Goal: Information Seeking & Learning: Learn about a topic

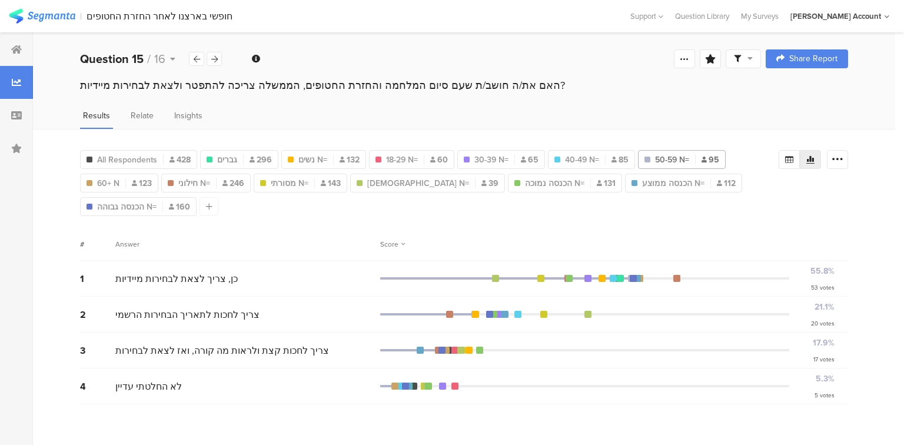
click at [121, 161] on span "All Respondents" at bounding box center [127, 160] width 60 height 12
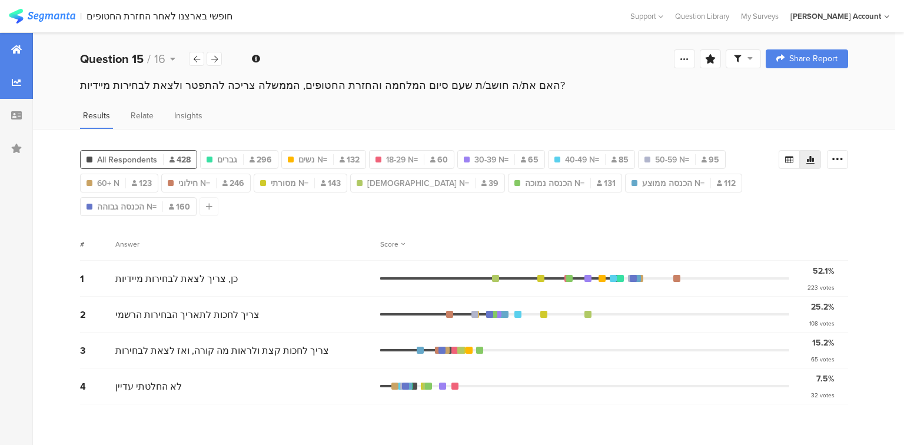
click at [14, 48] on icon at bounding box center [16, 49] width 11 height 9
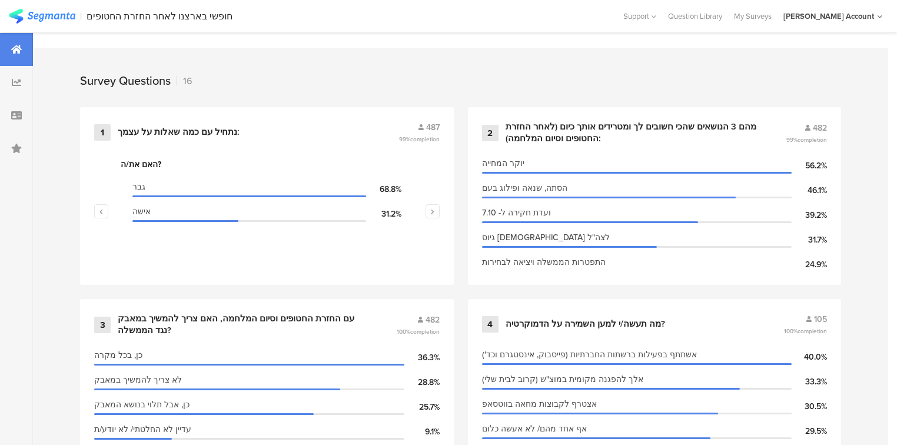
scroll to position [471, 0]
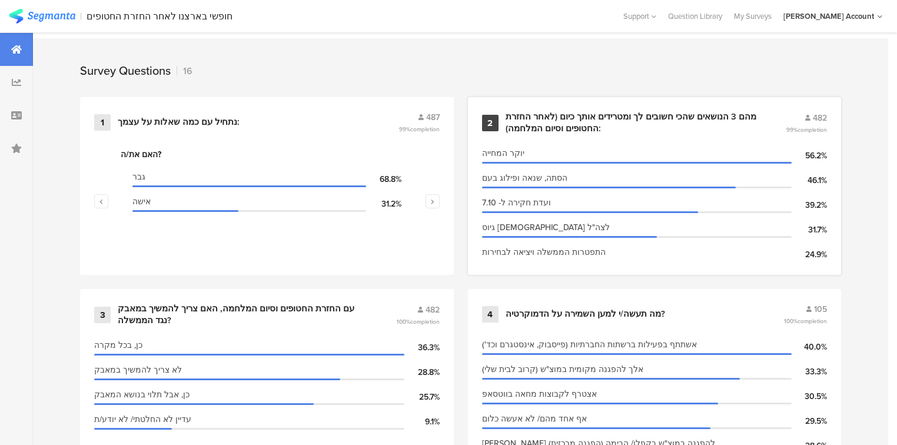
click at [524, 120] on div "מהם 3 הנושאים שהכי חשובים לך ומטרידים אותך כיום (לאחר החזרת החטופים וסיום המלחמ…" at bounding box center [632, 122] width 253 height 23
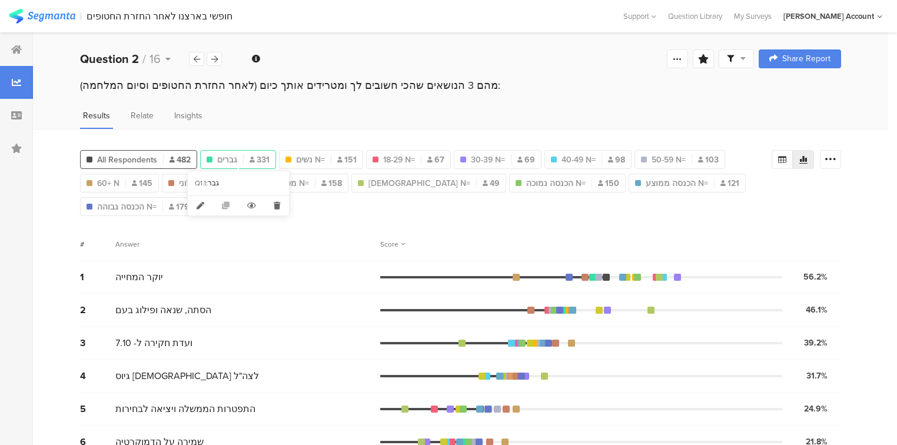
click at [231, 155] on span "גברים" at bounding box center [227, 160] width 20 height 12
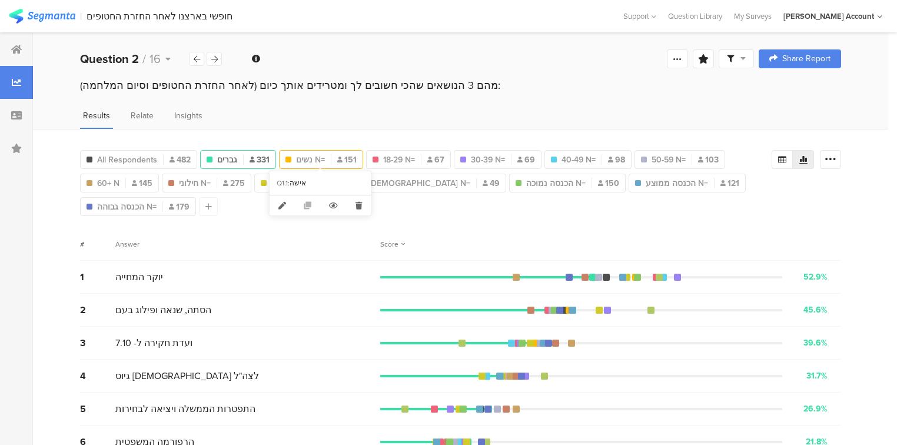
click at [299, 158] on span "נשים N=" at bounding box center [310, 160] width 29 height 12
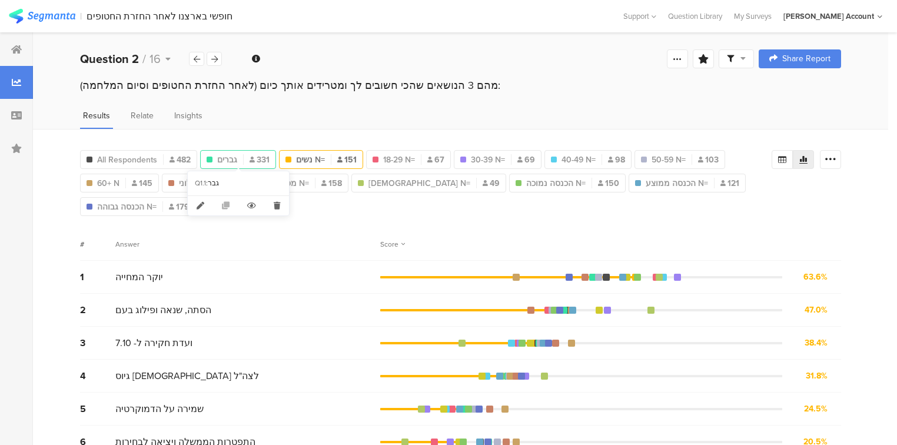
click at [237, 158] on div "גברים 331" at bounding box center [238, 160] width 75 height 12
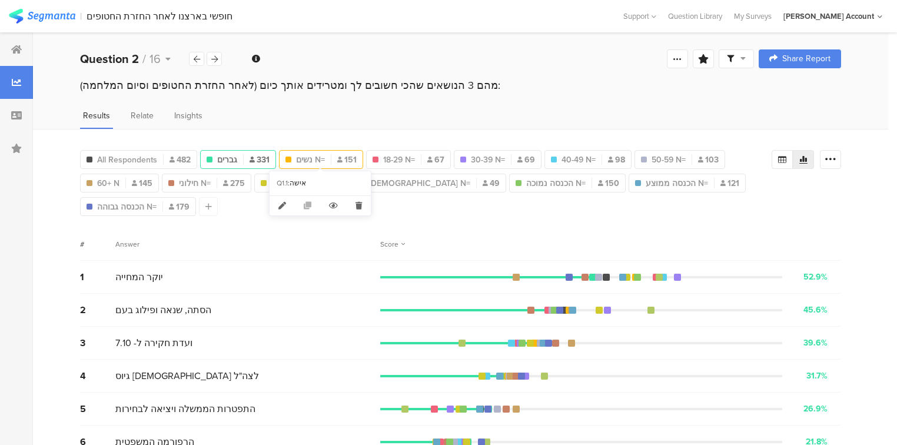
click at [319, 156] on span "נשים N=" at bounding box center [310, 160] width 29 height 12
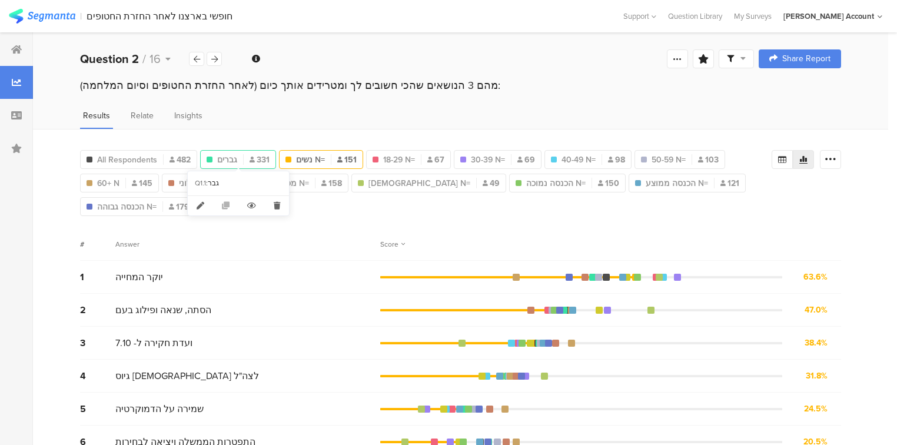
click at [252, 162] on span "331" at bounding box center [260, 160] width 20 height 12
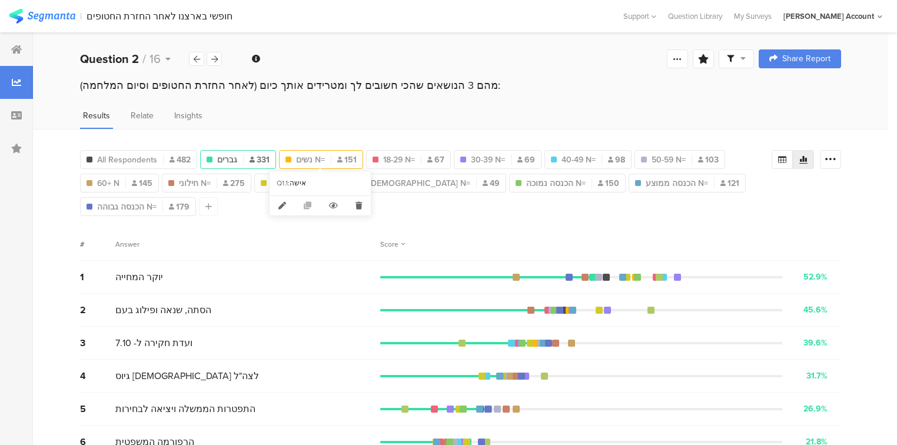
click at [334, 158] on div "נשים N= 151" at bounding box center [321, 160] width 83 height 12
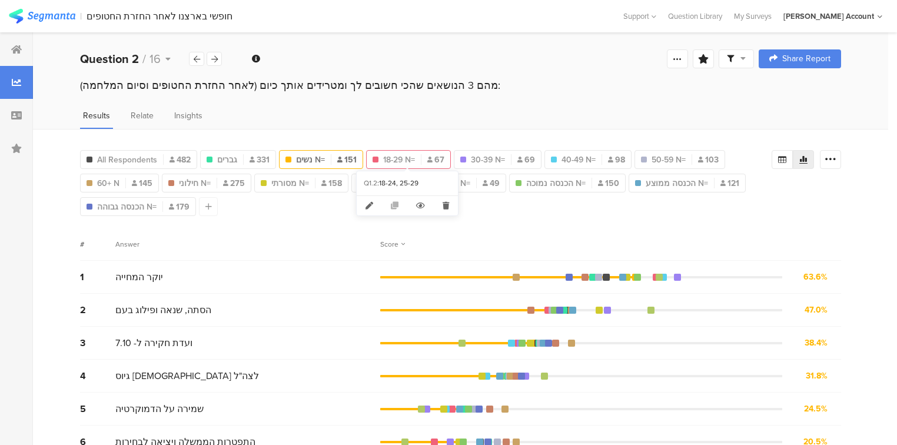
click at [414, 155] on span "18-29 N=" at bounding box center [399, 160] width 32 height 12
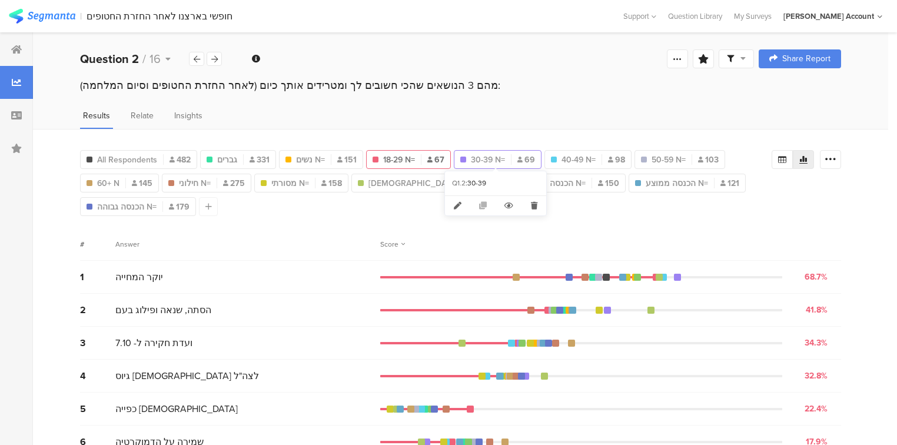
click at [487, 154] on span "30-39 N=" at bounding box center [488, 160] width 34 height 12
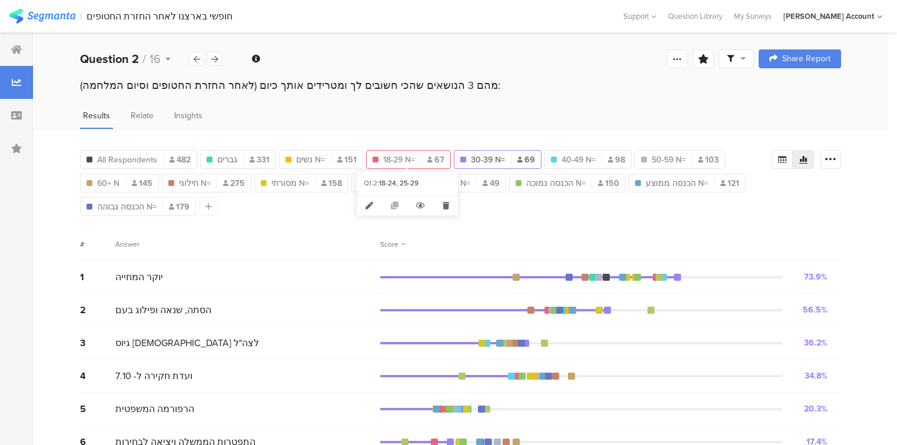
click at [423, 157] on div "18-29 N= 67" at bounding box center [409, 160] width 84 height 12
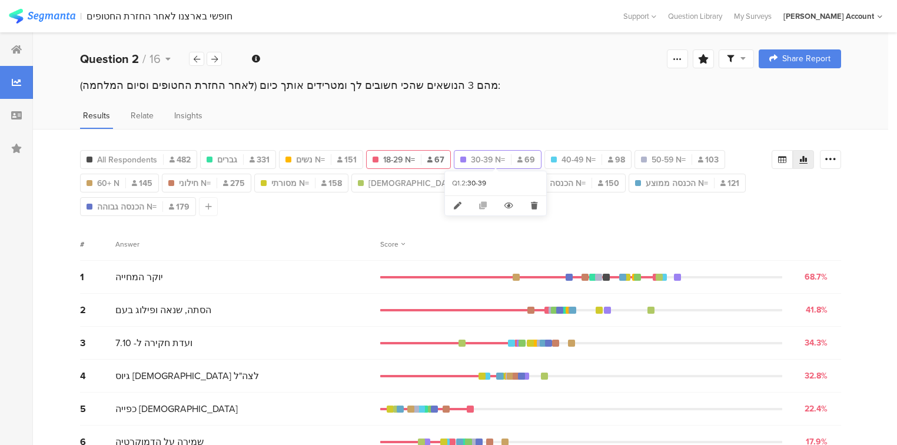
click at [486, 158] on span "30-39 N=" at bounding box center [488, 160] width 34 height 12
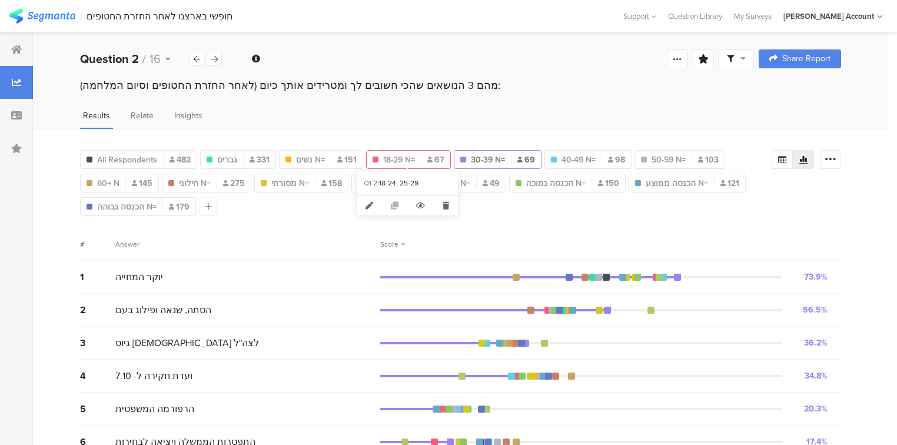
click at [404, 154] on span "18-29 N=" at bounding box center [399, 160] width 32 height 12
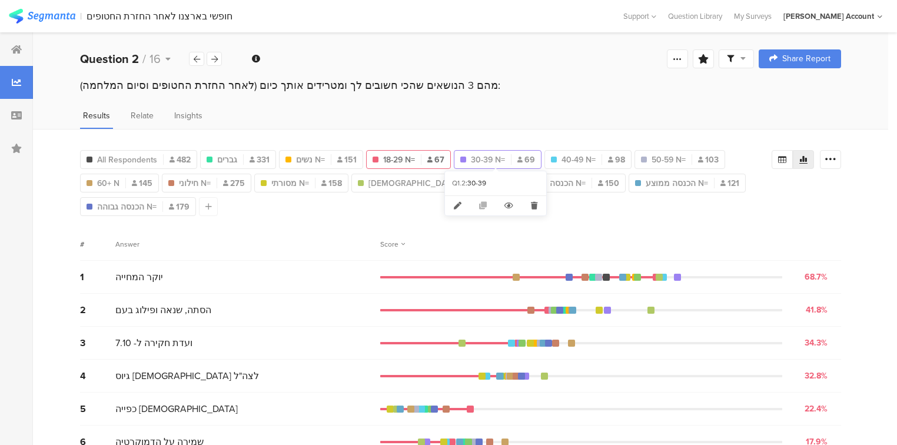
click at [472, 159] on span "30-39 N=" at bounding box center [488, 160] width 34 height 12
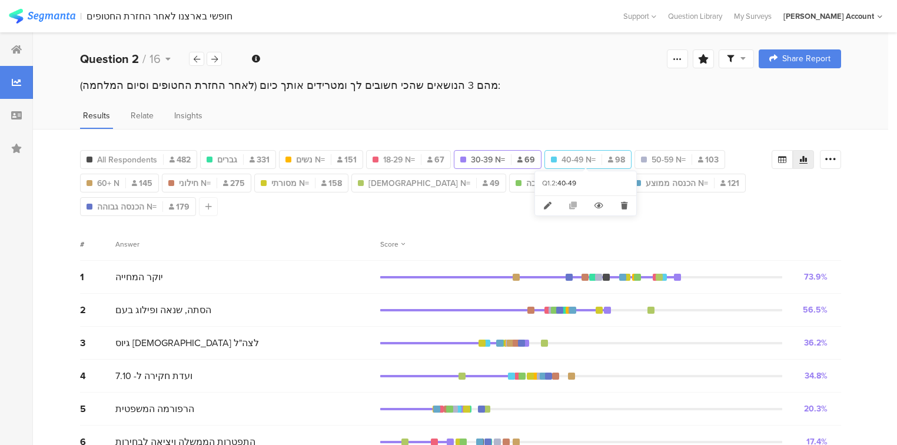
click at [585, 160] on span "40-49 N=" at bounding box center [579, 160] width 34 height 12
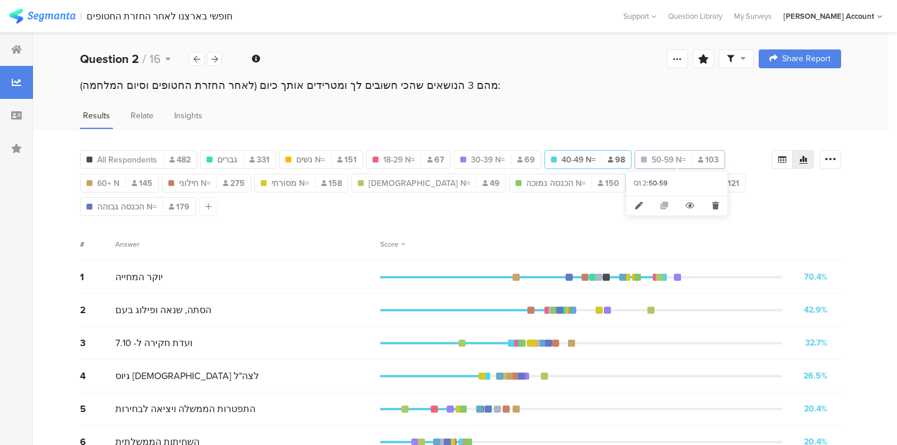
click at [671, 159] on span "50-59 N=" at bounding box center [669, 160] width 34 height 12
type input "50-59 N="
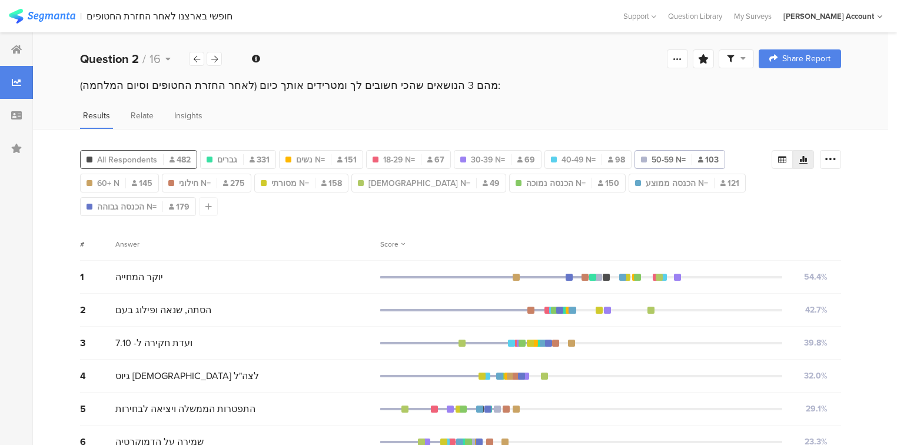
click at [146, 154] on span "All Respondents" at bounding box center [127, 160] width 60 height 12
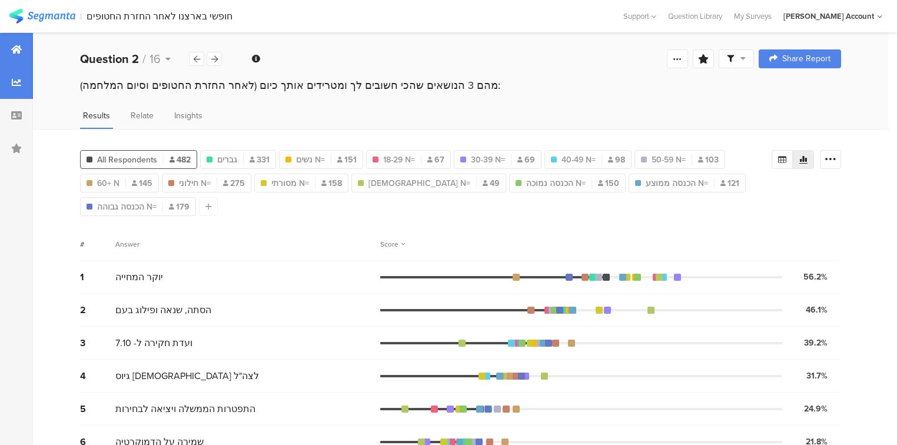
click at [16, 50] on icon at bounding box center [16, 49] width 11 height 9
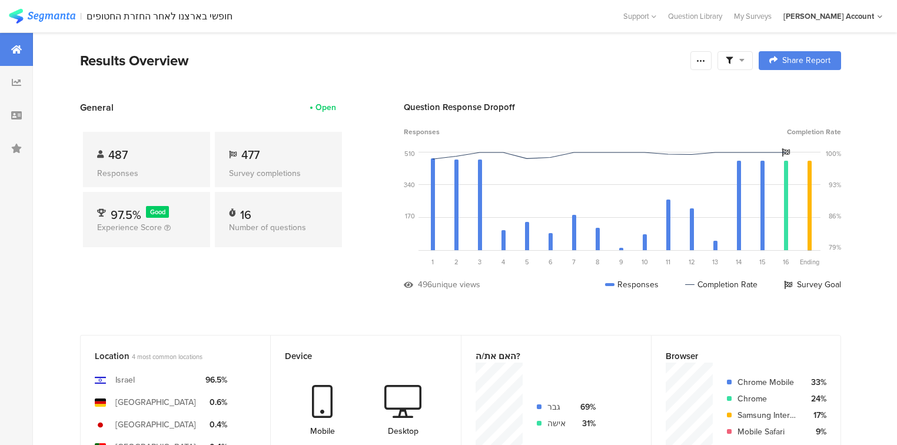
click at [745, 57] on span at bounding box center [735, 60] width 19 height 11
click at [801, 92] on span at bounding box center [798, 93] width 18 height 9
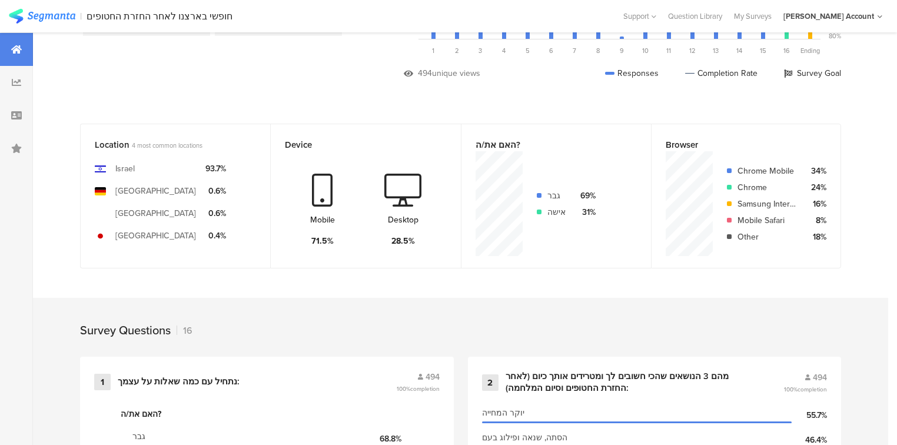
scroll to position [424, 0]
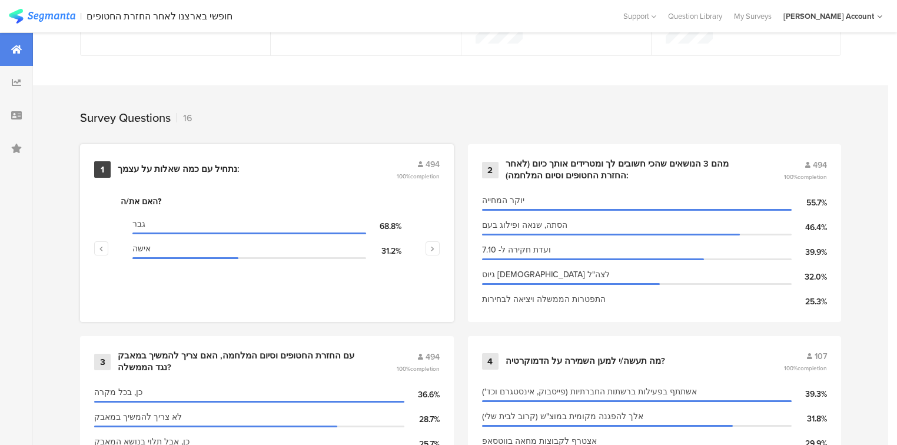
click at [180, 164] on div "נתחיל עם כמה שאלות על עצמך:" at bounding box center [179, 170] width 122 height 12
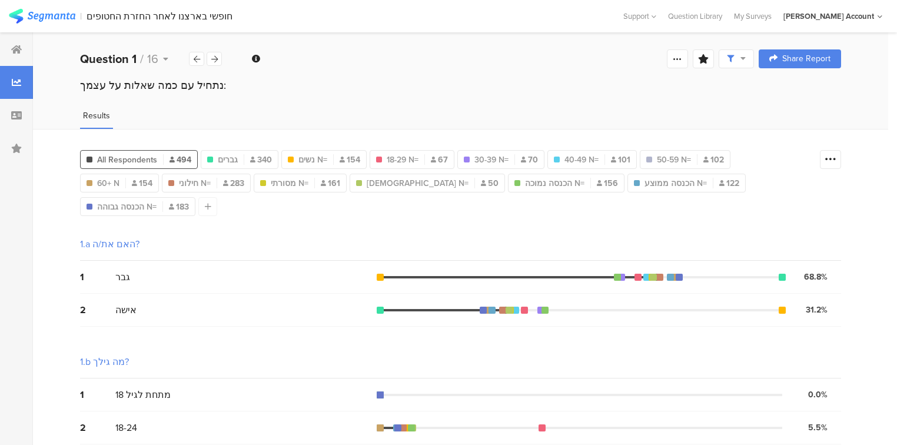
drag, startPoint x: 844, startPoint y: 160, endPoint x: 845, endPoint y: 211, distance: 50.6
click at [841, 163] on div at bounding box center [830, 159] width 21 height 19
click at [835, 221] on span at bounding box center [830, 216] width 18 height 9
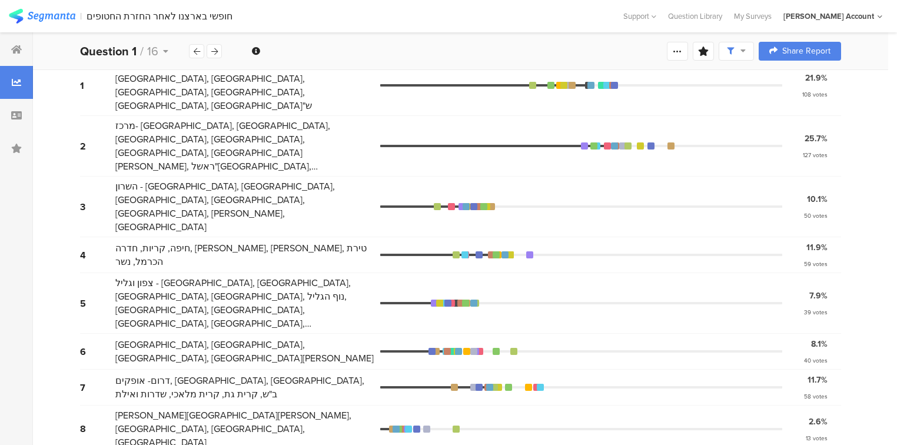
scroll to position [753, 0]
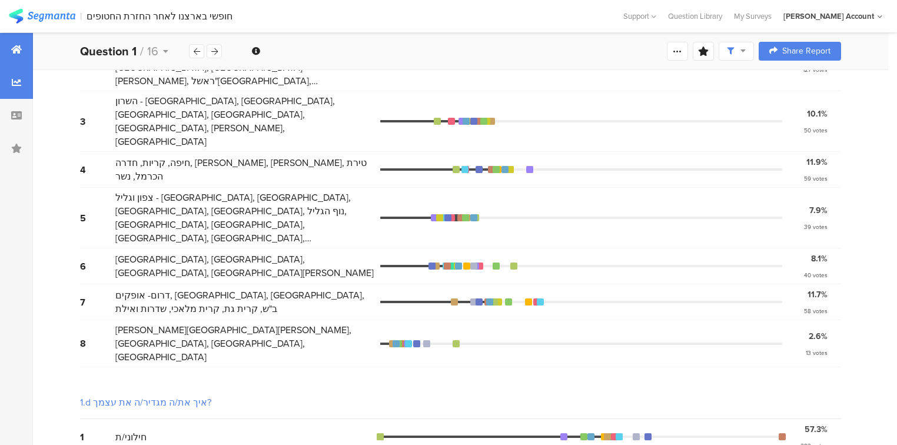
click at [24, 49] on div at bounding box center [16, 49] width 33 height 33
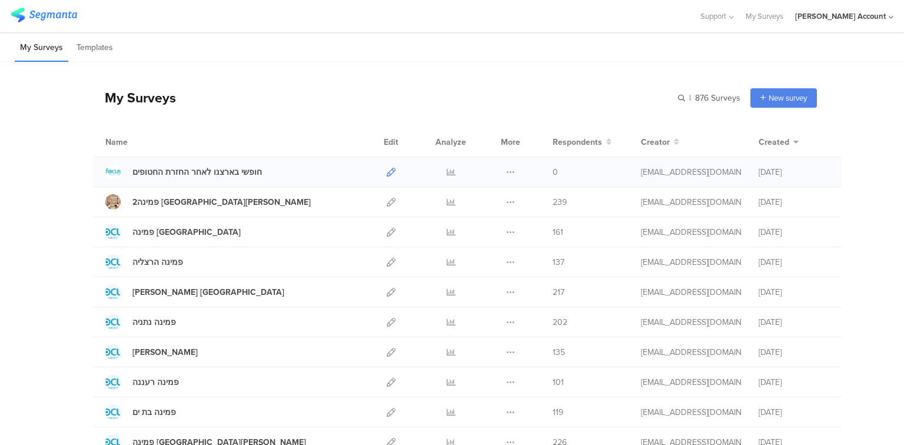
click at [387, 171] on icon at bounding box center [391, 172] width 9 height 9
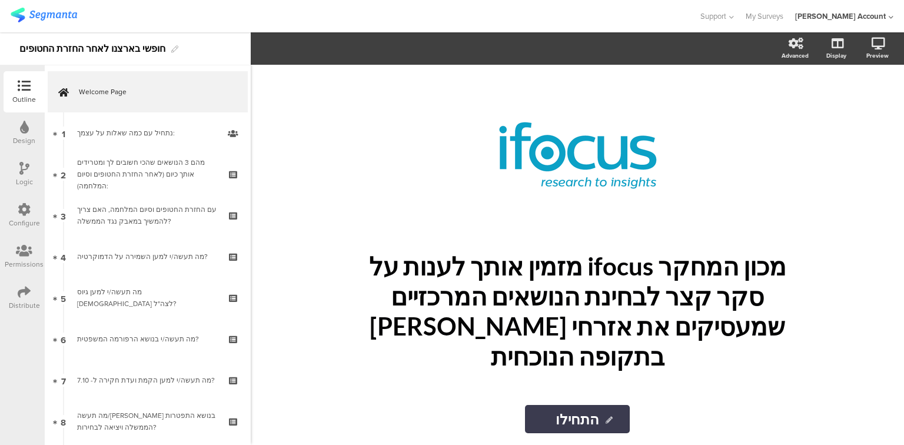
click at [19, 292] on icon at bounding box center [24, 291] width 13 height 13
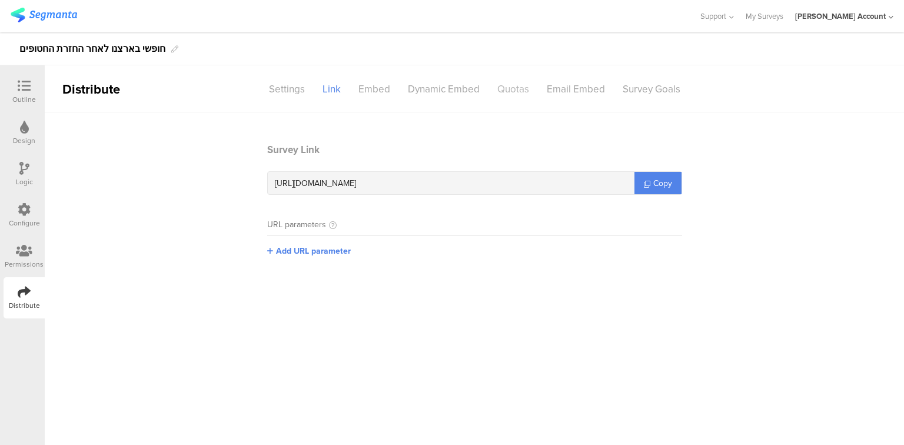
click at [514, 93] on div "Quotas" at bounding box center [513, 89] width 49 height 21
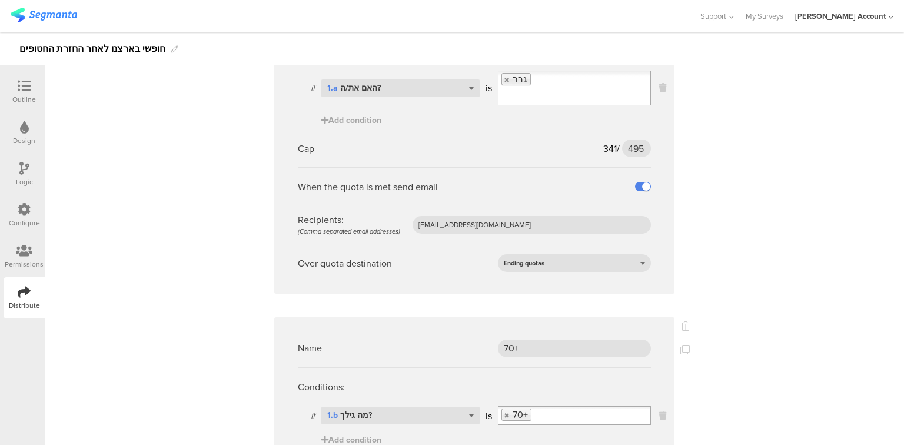
scroll to position [612, 0]
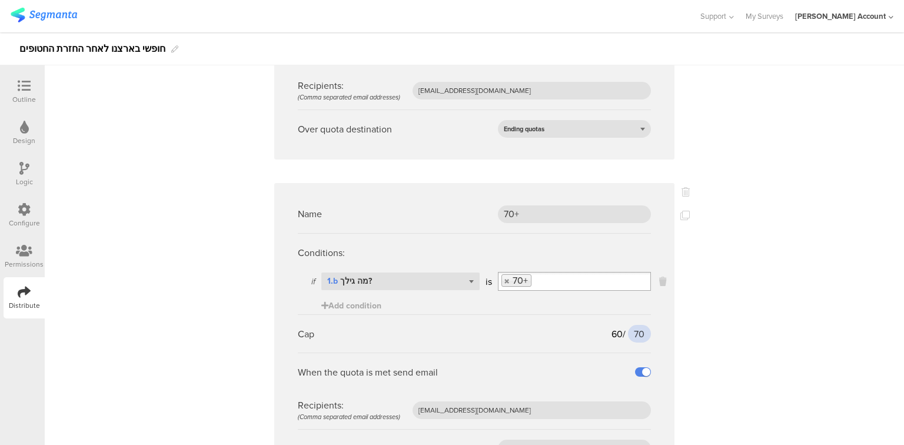
click at [637, 325] on input "70" at bounding box center [639, 334] width 23 height 18
type input "75"
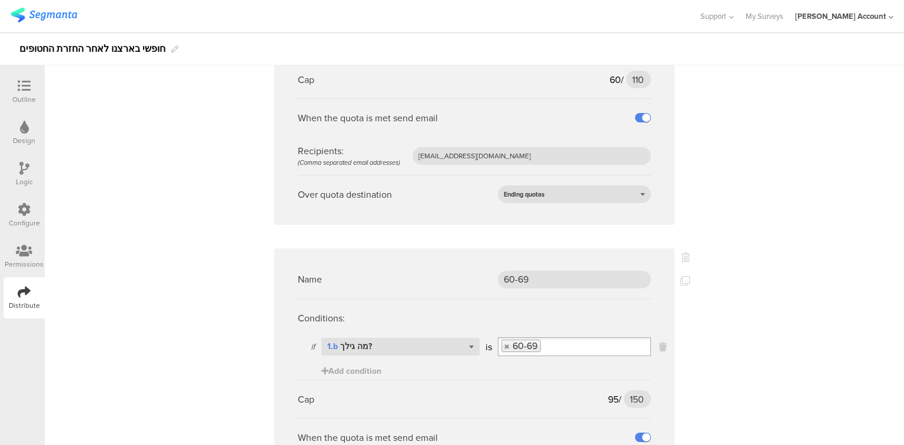
scroll to position [1601, 0]
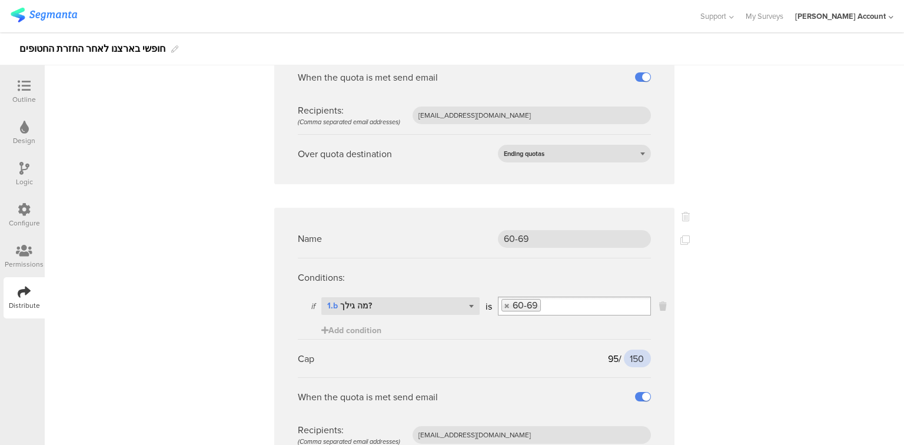
click at [631, 350] on input "150" at bounding box center [637, 359] width 27 height 18
type input "165"
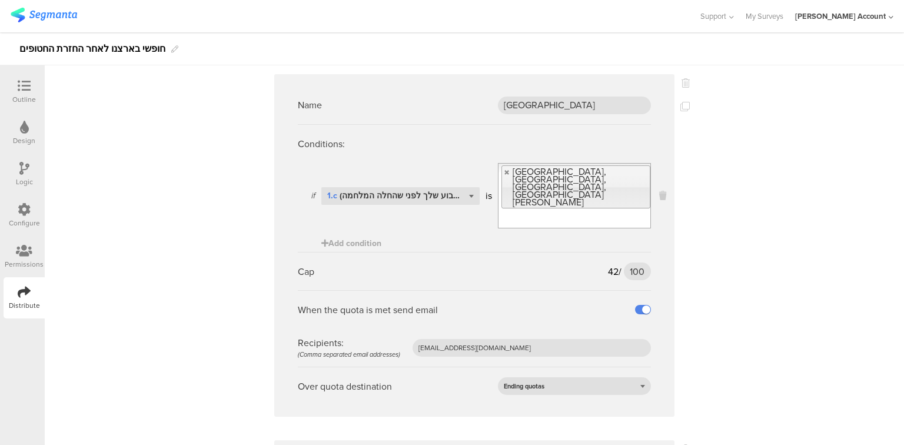
scroll to position [2072, 0]
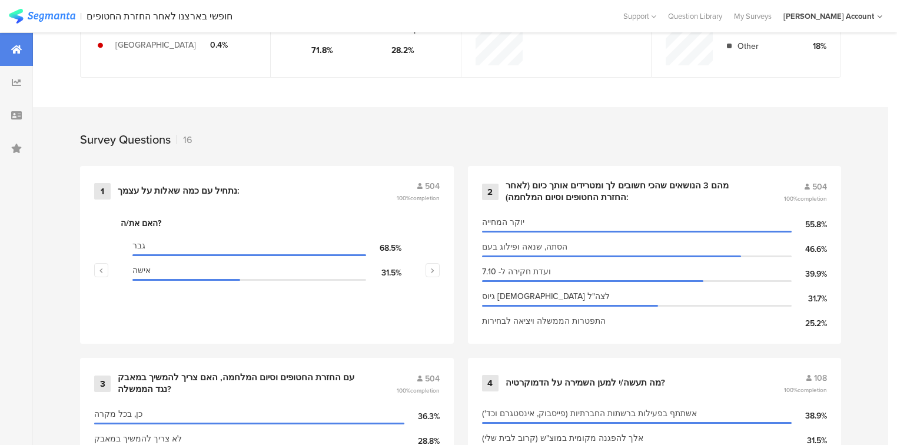
scroll to position [424, 0]
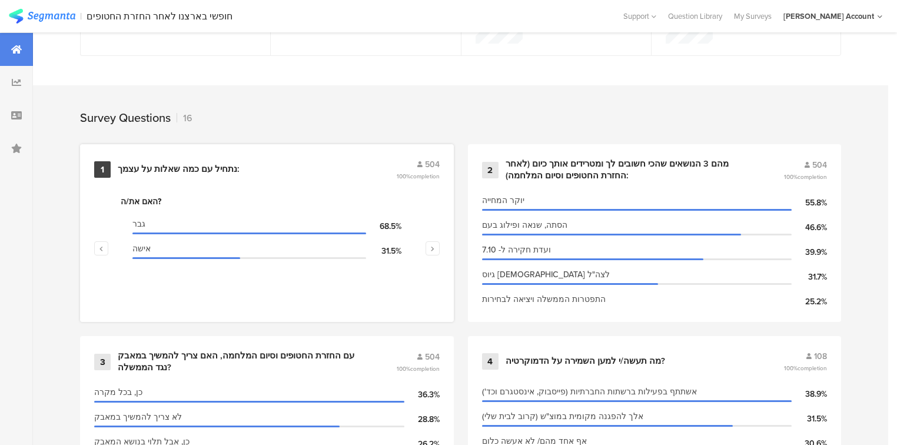
click at [188, 170] on div "נתחיל עם כמה שאלות על עצמך:" at bounding box center [179, 170] width 122 height 12
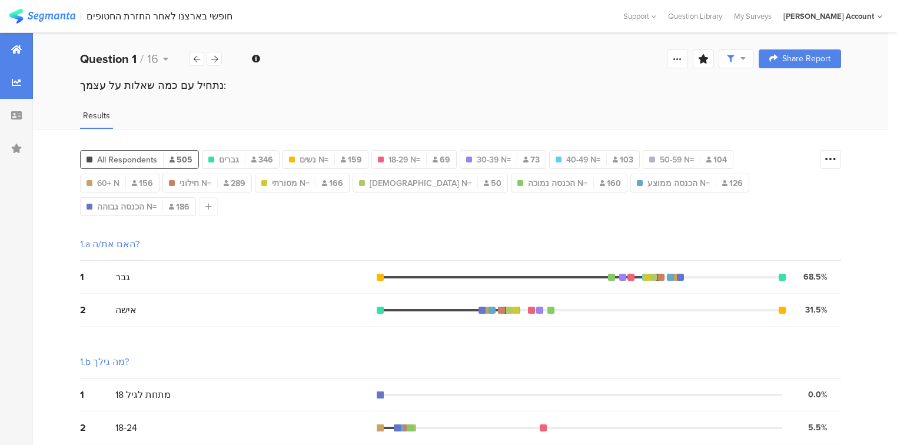
click at [2, 52] on div at bounding box center [16, 49] width 33 height 33
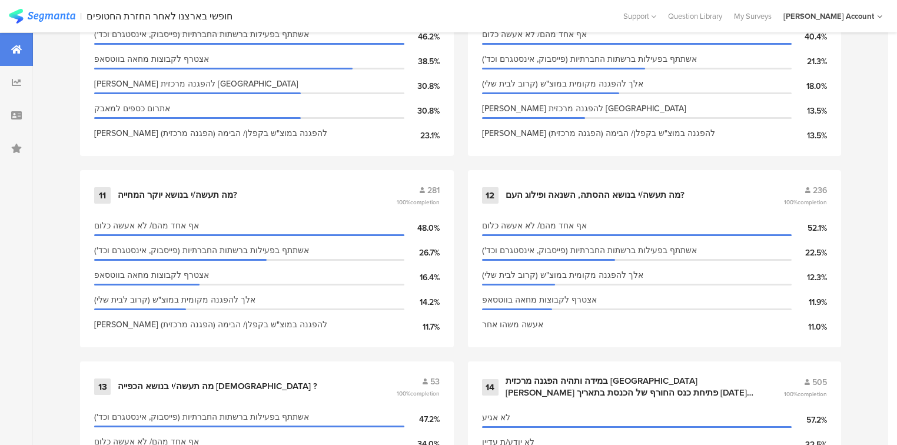
scroll to position [1366, 0]
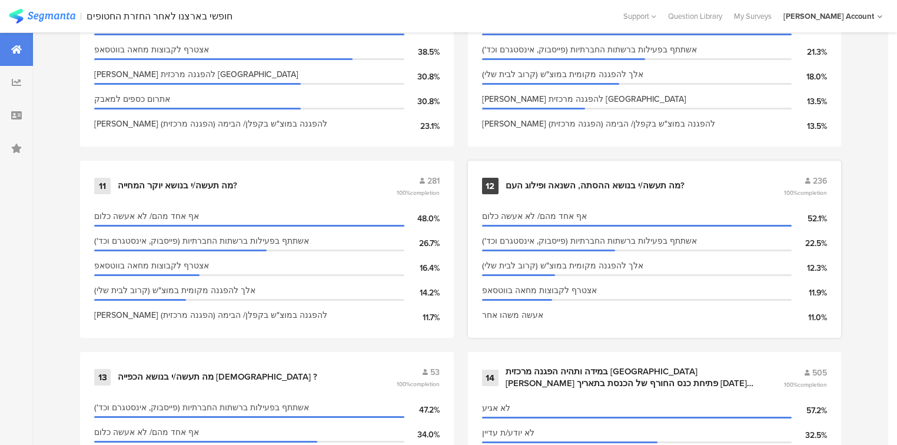
click at [542, 181] on div "מה תעשה/י בנושא ההסתה, השנאה ופילוג העם?" at bounding box center [595, 186] width 179 height 12
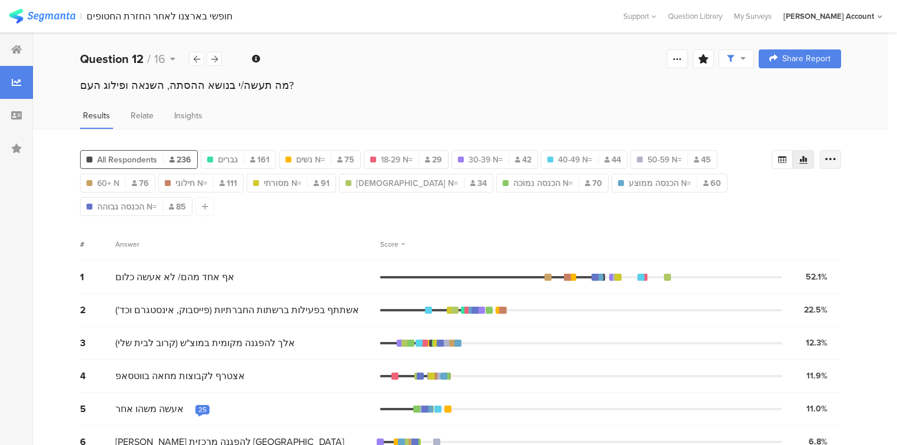
click at [836, 158] on icon at bounding box center [831, 160] width 12 height 12
click at [832, 245] on span at bounding box center [830, 242] width 18 height 9
